Goal: Information Seeking & Learning: Learn about a topic

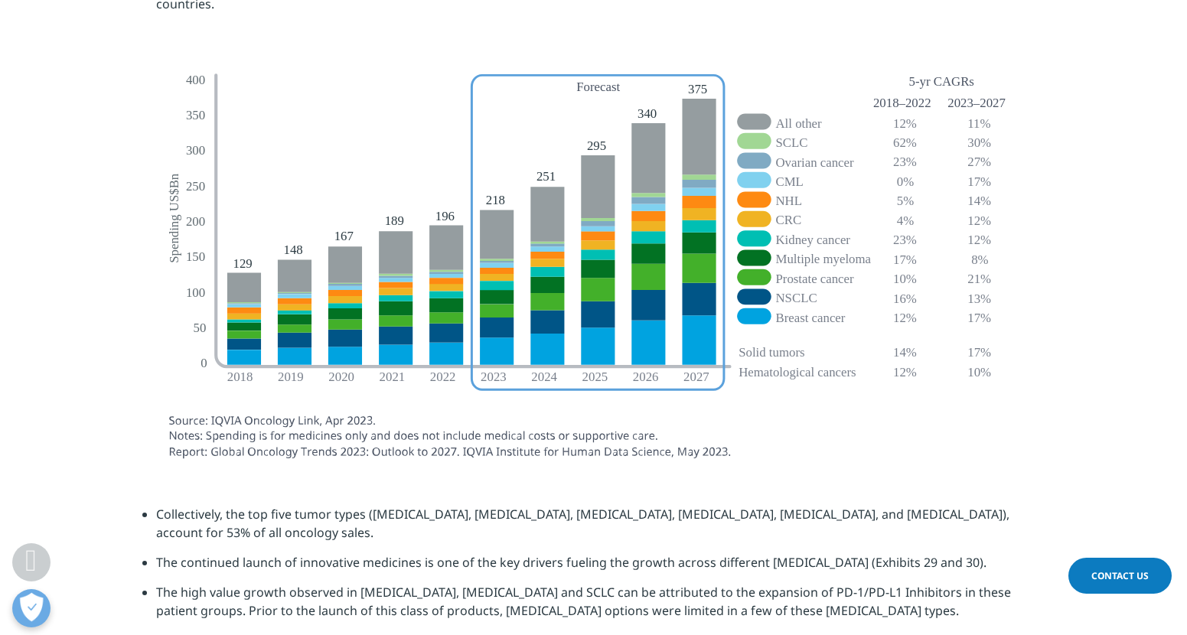
scroll to position [846, 903]
click at [747, 583] on li "The high value growth observed in [MEDICAL_DATA], [MEDICAL_DATA] and SCLC can b…" at bounding box center [600, 607] width 889 height 48
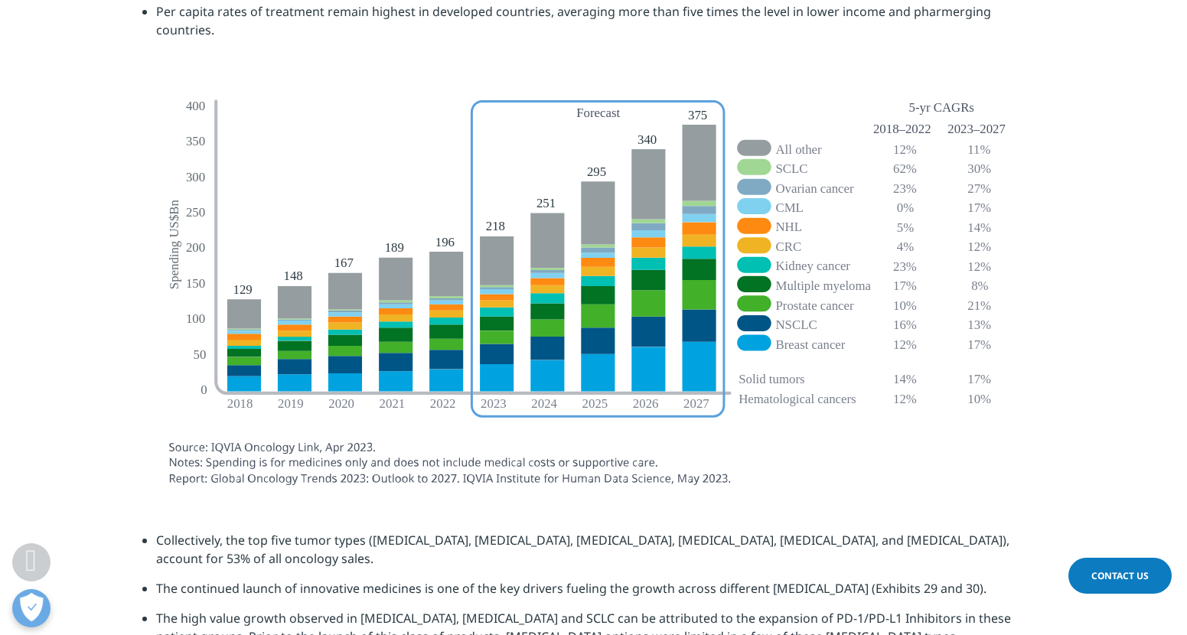
scroll to position [4464, 0]
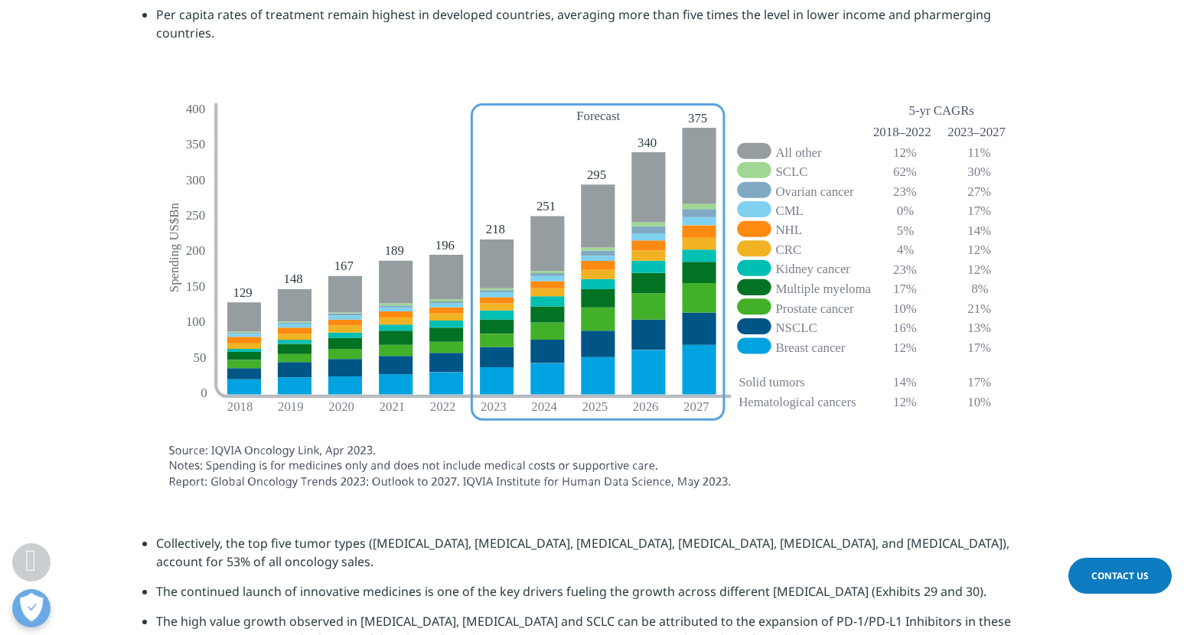
click at [824, 582] on li "The continued launch of innovative medicines is one of the key drivers fueling …" at bounding box center [600, 597] width 889 height 30
drag, startPoint x: 883, startPoint y: 567, endPoint x: 746, endPoint y: 567, distance: 137.0
click at [746, 612] on li "The high value growth observed in [MEDICAL_DATA], [MEDICAL_DATA] and SCLC can b…" at bounding box center [600, 636] width 889 height 48
copy li "of PD-1/PD-L1 Inhibitors"
click at [1057, 194] on section at bounding box center [593, 294] width 1187 height 404
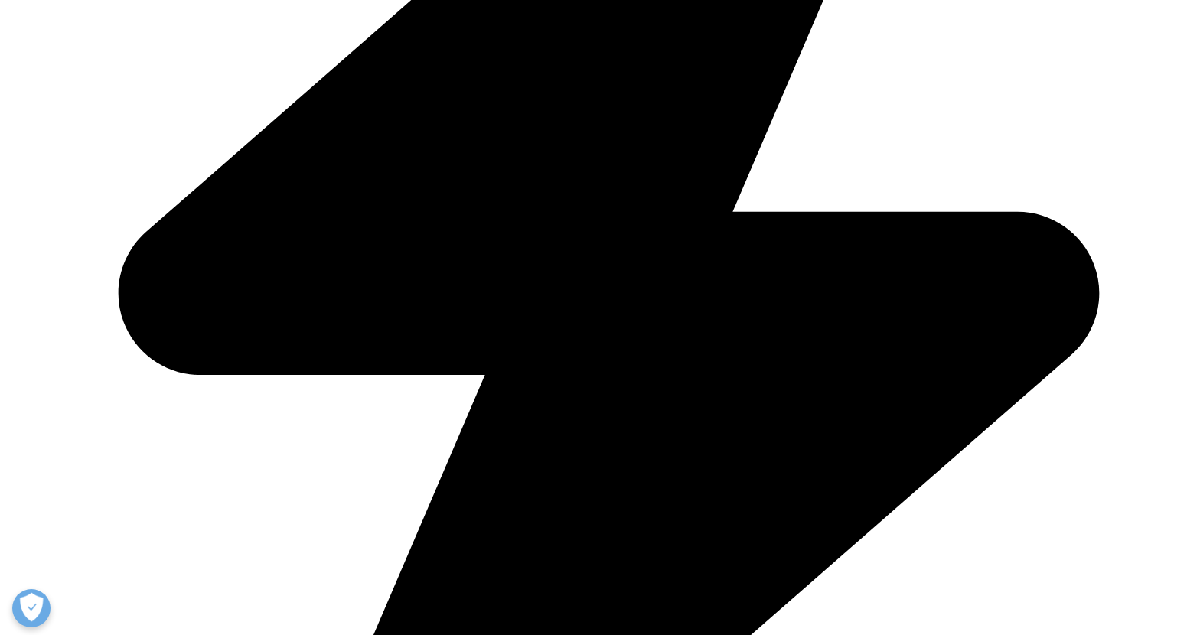
scroll to position [846, 903]
